Goal: Information Seeking & Learning: Find specific fact

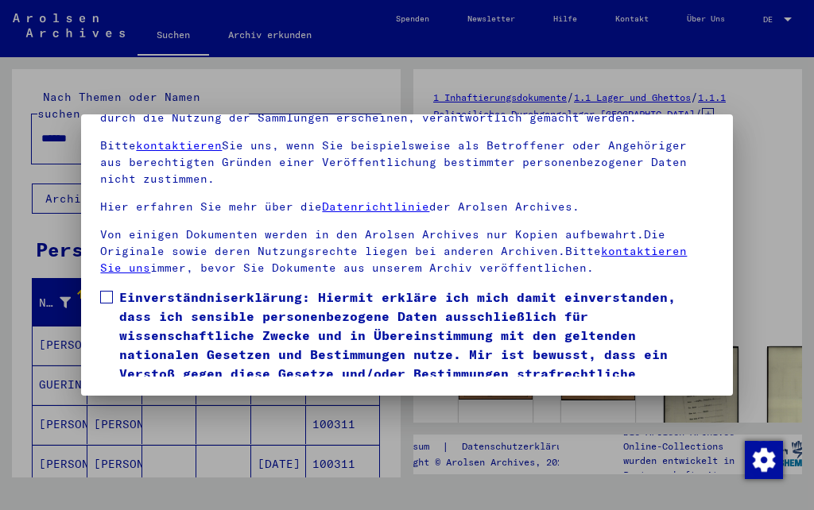
scroll to position [176, 0]
click at [106, 291] on span at bounding box center [106, 297] width 13 height 13
click at [141, 410] on button "Ich stimme zu" at bounding box center [160, 425] width 120 height 30
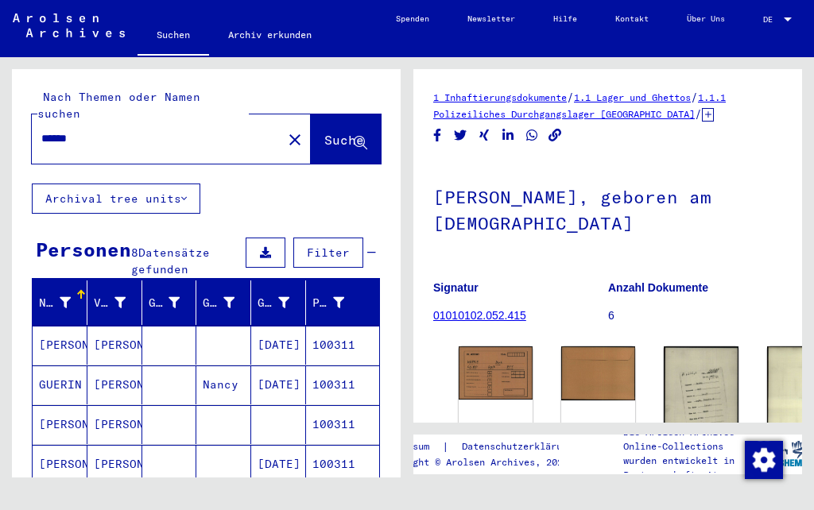
click at [474, 392] on div "DocID: 100312 ([PERSON_NAME])" at bounding box center [495, 414] width 74 height 136
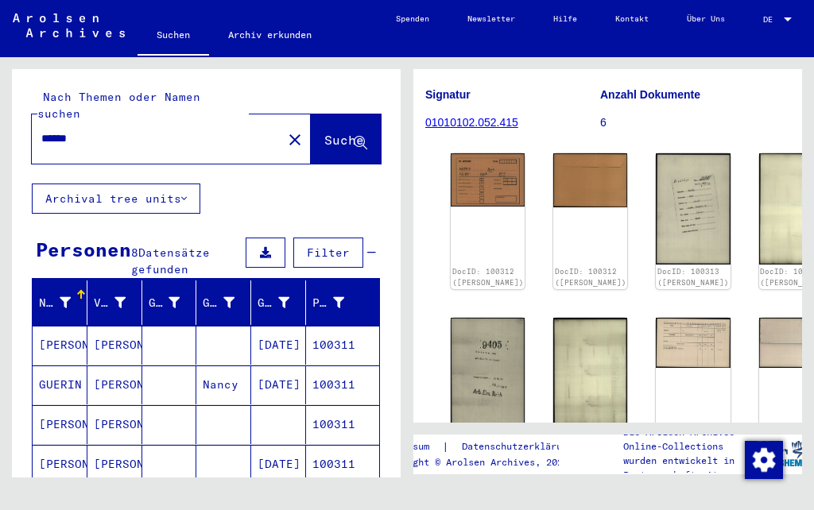
scroll to position [194, 8]
click at [655, 178] on img at bounding box center [692, 208] width 74 height 111
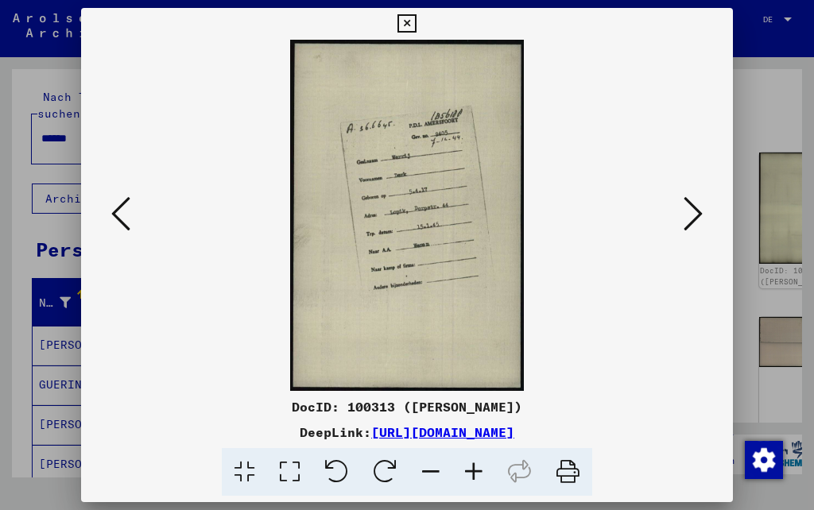
click at [135, 212] on button at bounding box center [120, 214] width 29 height 45
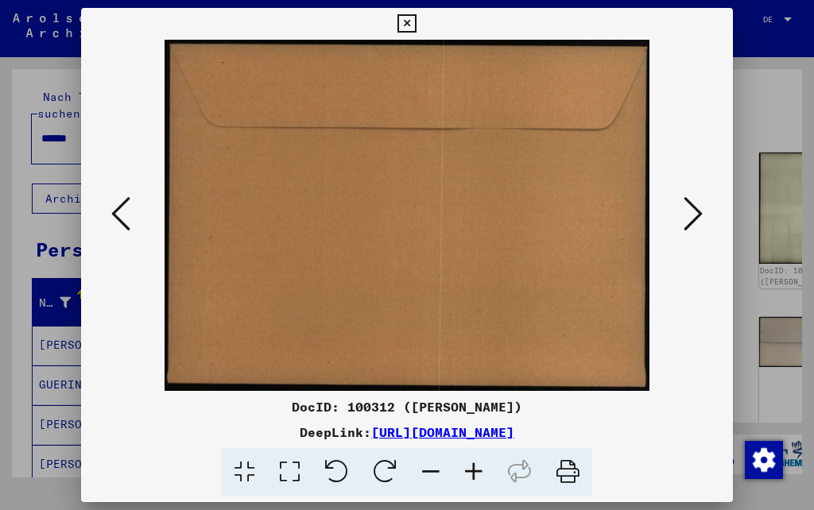
click at [135, 215] on button at bounding box center [120, 214] width 29 height 45
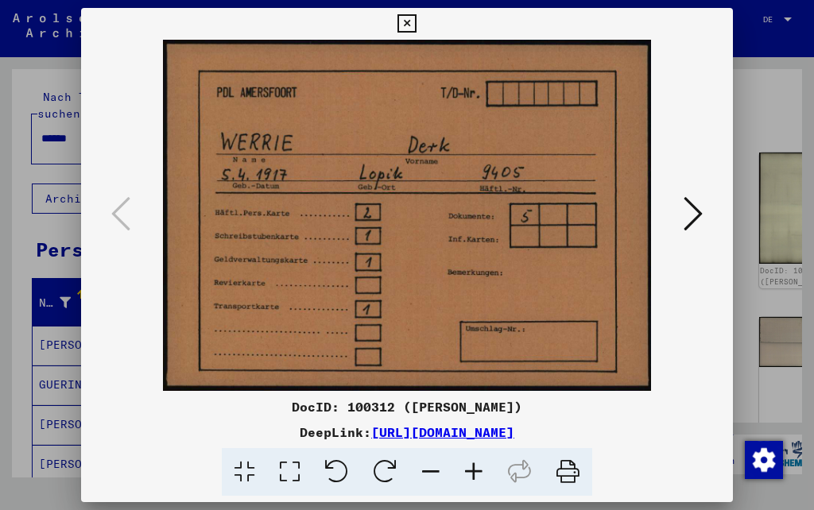
click at [130, 218] on icon at bounding box center [120, 214] width 19 height 38
click at [683, 217] on icon at bounding box center [692, 214] width 19 height 38
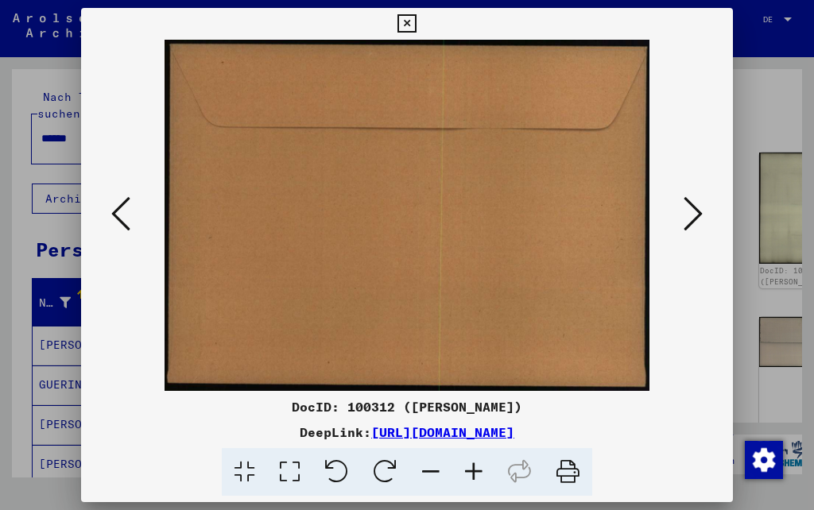
click at [683, 217] on icon at bounding box center [692, 214] width 19 height 38
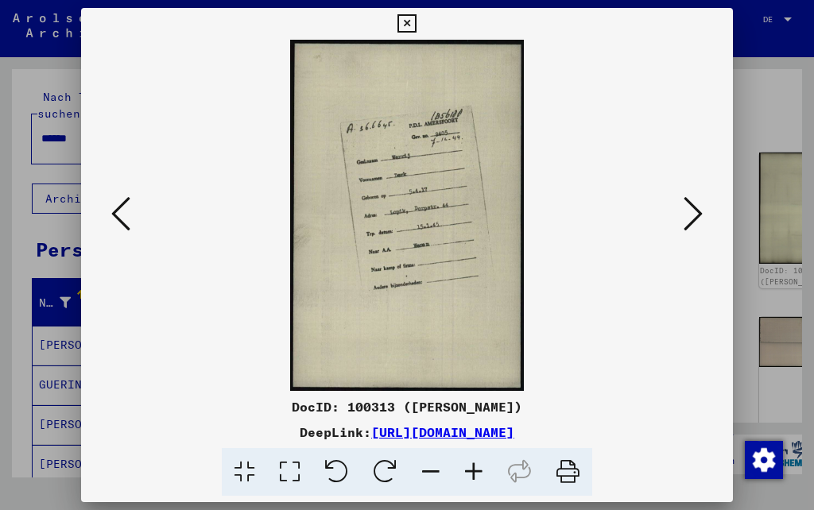
click at [683, 220] on icon at bounding box center [692, 214] width 19 height 38
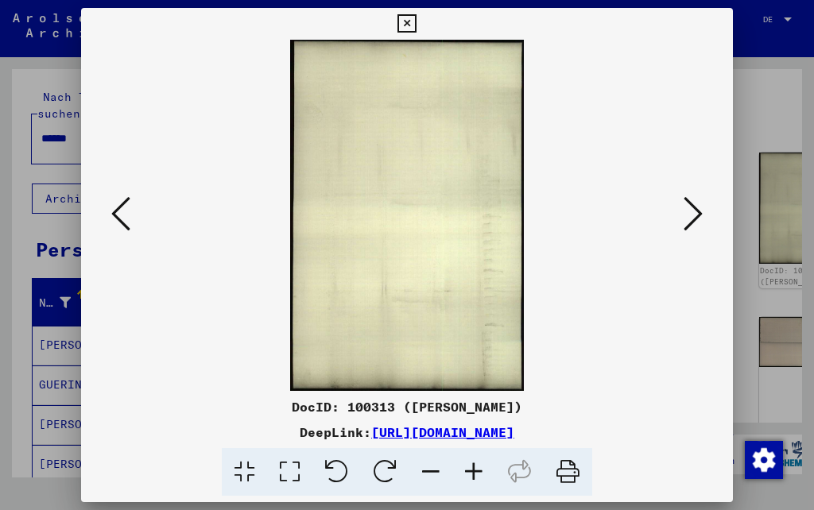
click at [683, 218] on icon at bounding box center [692, 214] width 19 height 38
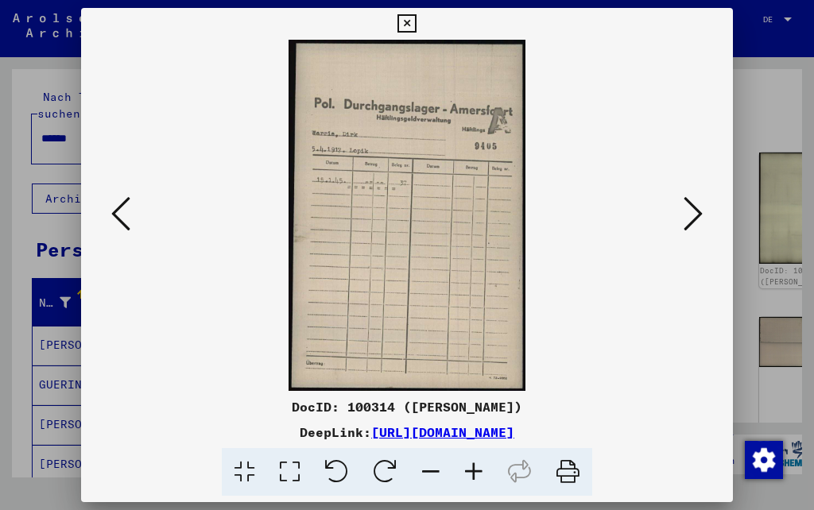
click at [683, 222] on icon at bounding box center [692, 214] width 19 height 38
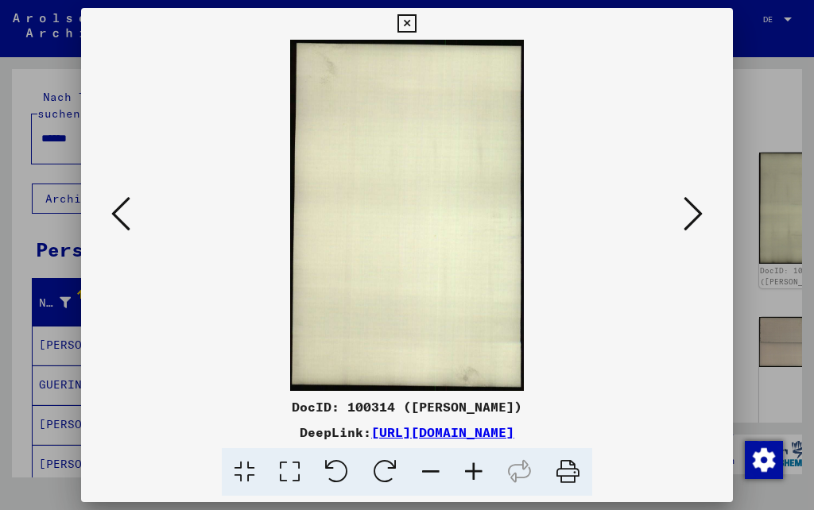
click at [683, 219] on icon at bounding box center [692, 214] width 19 height 38
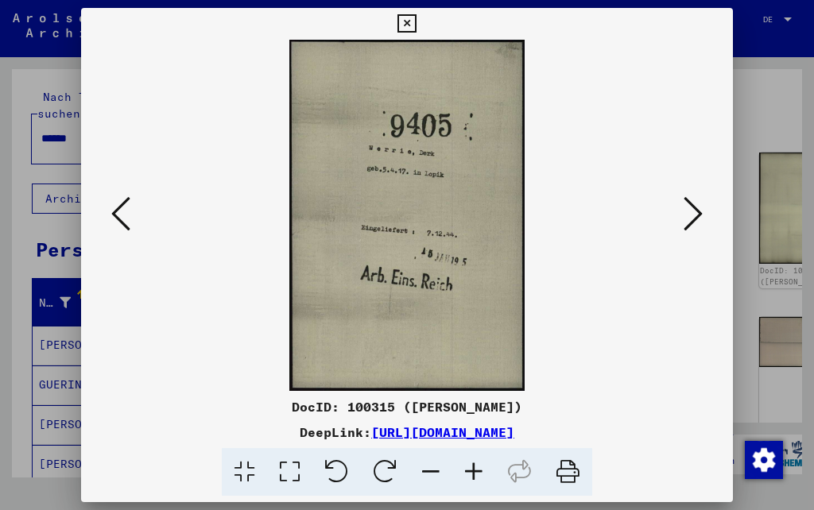
click at [683, 220] on icon at bounding box center [692, 214] width 19 height 38
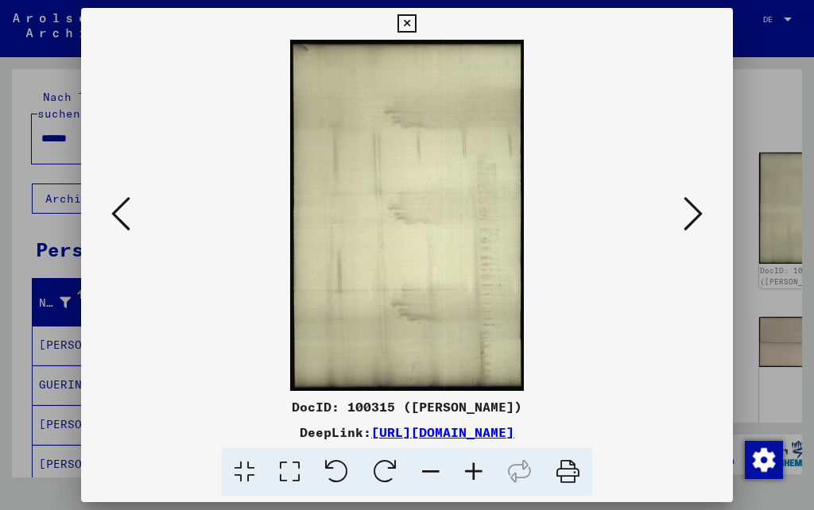
click at [683, 224] on icon at bounding box center [692, 214] width 19 height 38
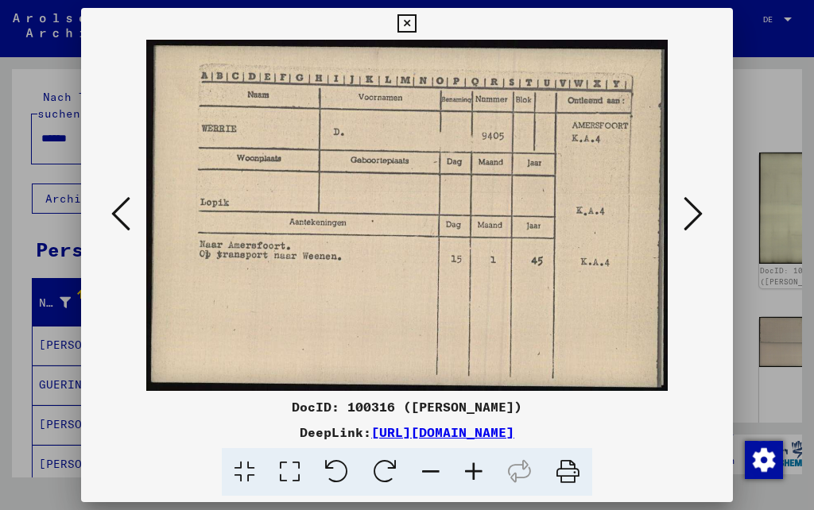
click at [683, 227] on icon at bounding box center [692, 214] width 19 height 38
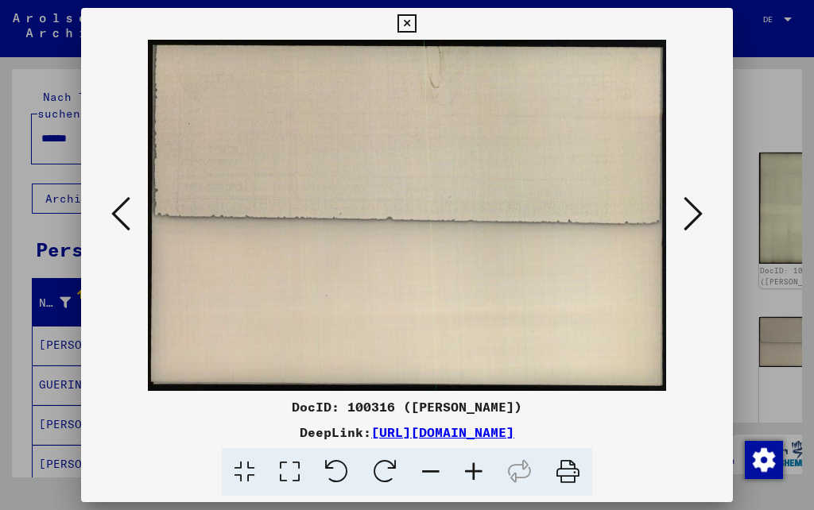
click at [683, 222] on icon at bounding box center [692, 214] width 19 height 38
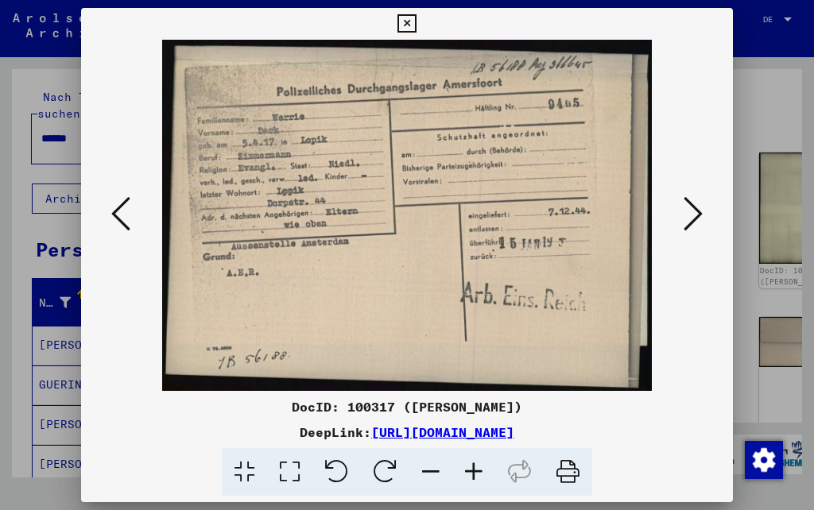
click at [678, 220] on button at bounding box center [692, 214] width 29 height 45
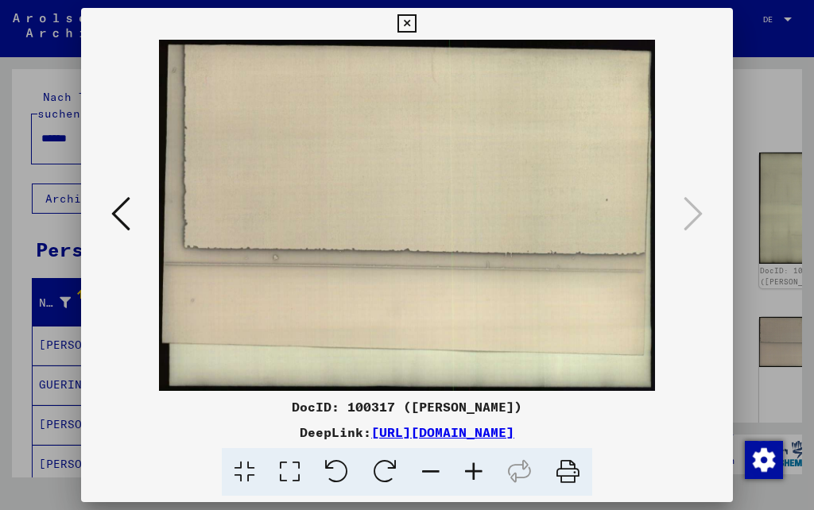
click at [683, 214] on icon at bounding box center [692, 214] width 19 height 38
click at [683, 220] on icon at bounding box center [692, 214] width 19 height 38
click at [420, 25] on button at bounding box center [406, 24] width 28 height 32
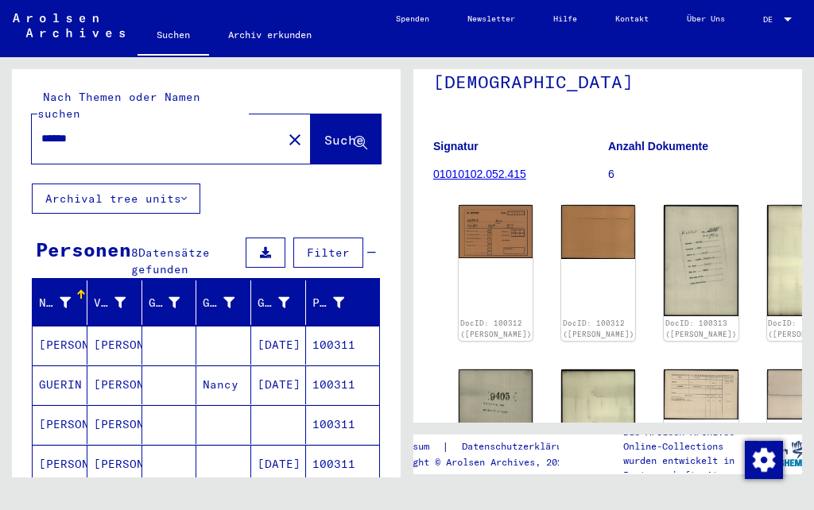
scroll to position [141, 0]
